Goal: Information Seeking & Learning: Learn about a topic

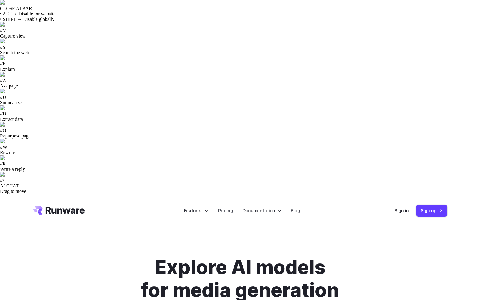
click at [88, 256] on h1 "Explore AI models for media generation" at bounding box center [239, 279] width 331 height 46
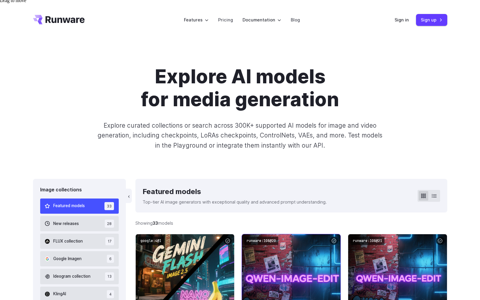
scroll to position [187, 0]
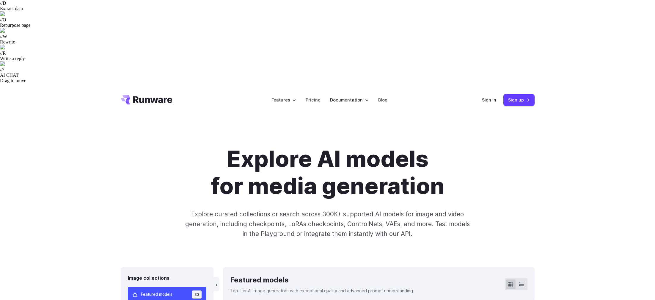
scroll to position [110, 0]
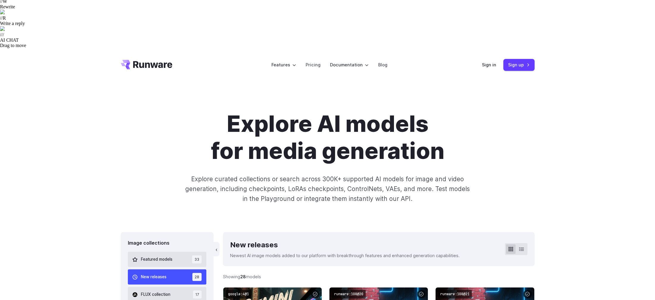
scroll to position [146, 0]
click at [158, 291] on span "FLUX collection" at bounding box center [155, 294] width 29 height 7
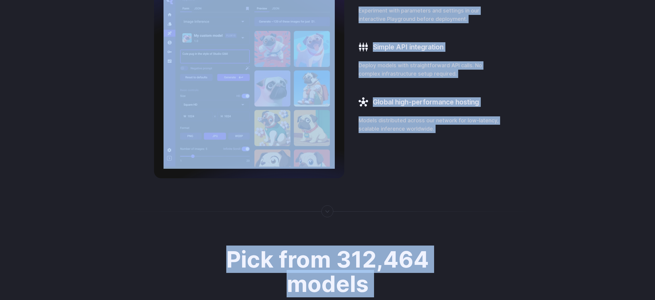
scroll to position [1308, 0]
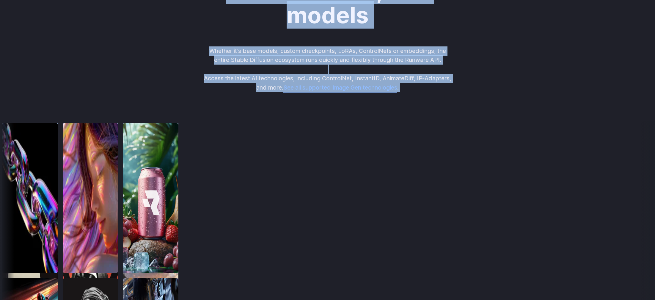
drag, startPoint x: 193, startPoint y: 41, endPoint x: 461, endPoint y: 185, distance: 303.5
copy div "**********"
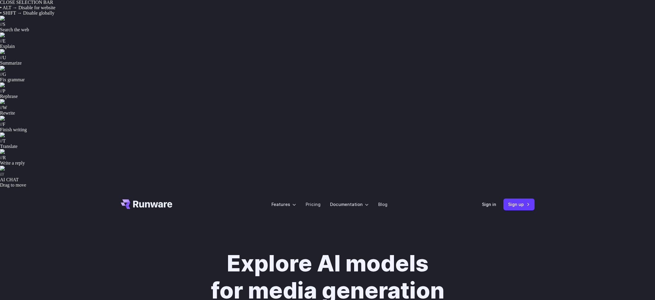
scroll to position [0, 0]
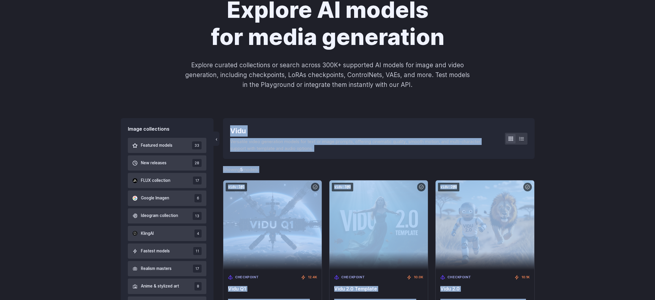
scroll to position [298, 0]
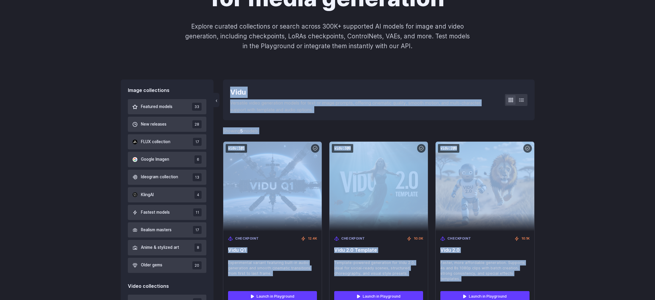
drag, startPoint x: 226, startPoint y: 195, endPoint x: 339, endPoint y: 246, distance: 123.8
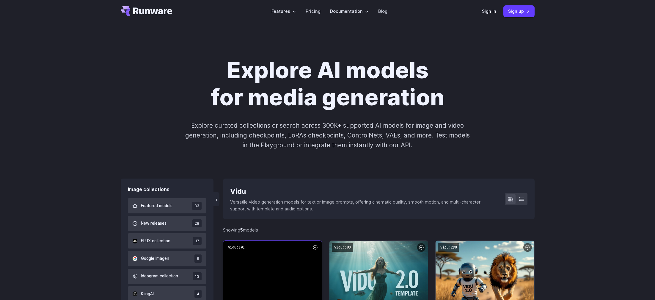
scroll to position [200, 0]
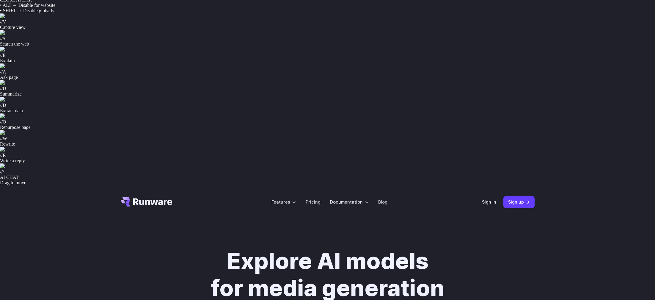
scroll to position [0, 0]
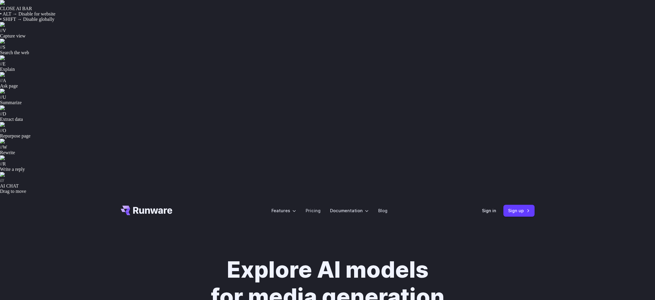
click at [551, 227] on div "Explore AI models for media generation Explore curated collections or search ac…" at bounding box center [327, 302] width 655 height 151
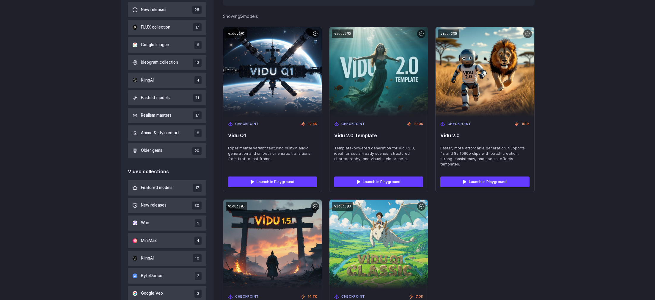
scroll to position [414, 0]
